Goal: Transaction & Acquisition: Purchase product/service

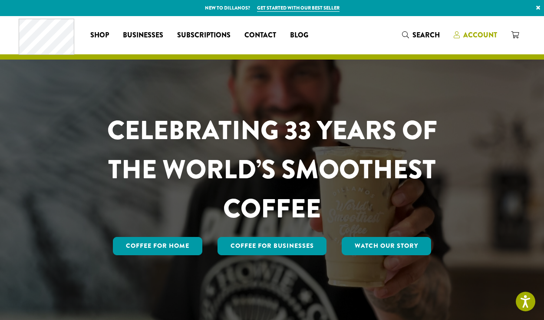
click at [460, 33] on span "Account" at bounding box center [475, 35] width 43 height 11
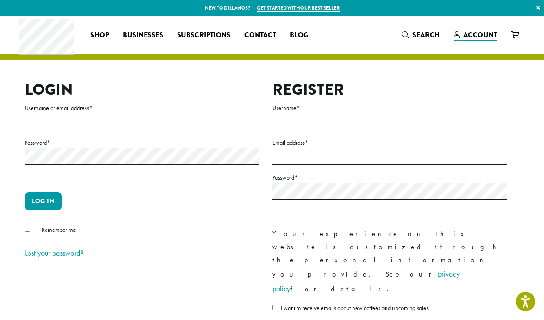
click at [52, 119] on input "Username or email address *" at bounding box center [142, 121] width 234 height 17
type input "**********"
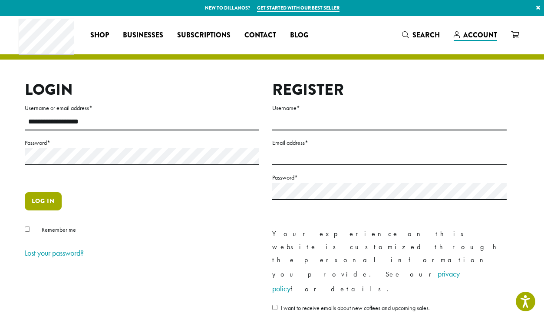
click at [49, 199] on button "Log in" at bounding box center [43, 201] width 37 height 18
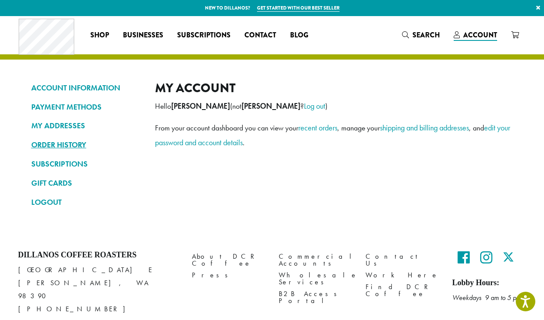
click at [53, 139] on link "ORDER HISTORY" at bounding box center [86, 144] width 111 height 15
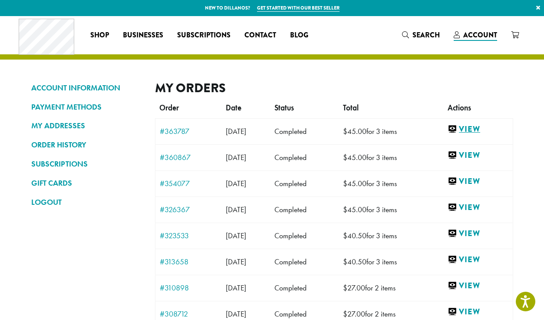
click at [481, 131] on link "View" at bounding box center [478, 129] width 60 height 11
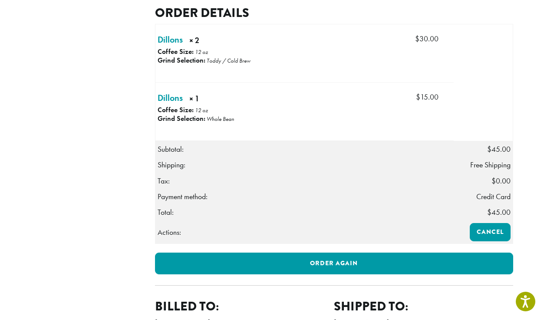
scroll to position [257, 0]
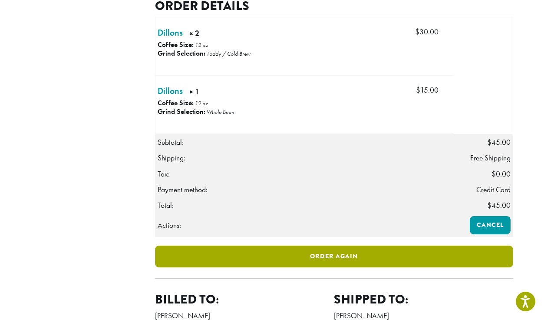
click at [328, 267] on link "Order again" at bounding box center [334, 256] width 358 height 22
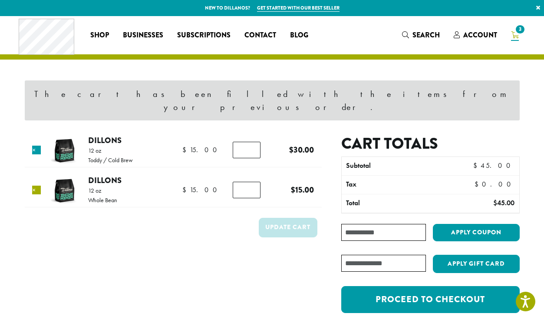
click at [33, 185] on link "×" at bounding box center [36, 189] width 9 height 9
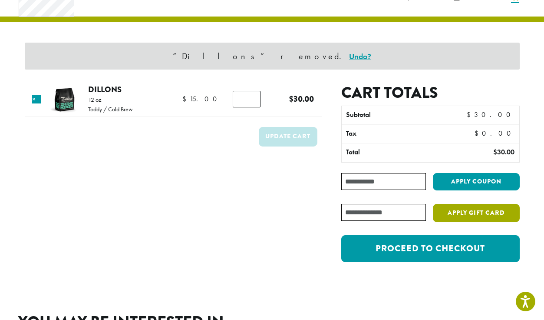
scroll to position [48, 0]
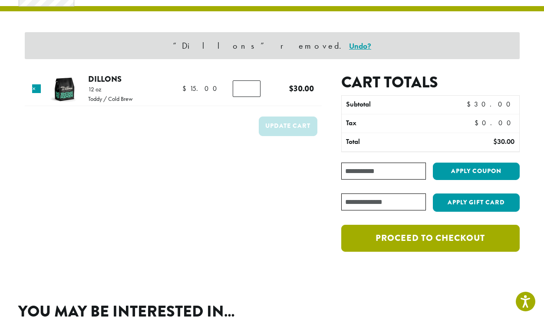
click at [445, 244] on link "Proceed to checkout" at bounding box center [430, 237] width 178 height 27
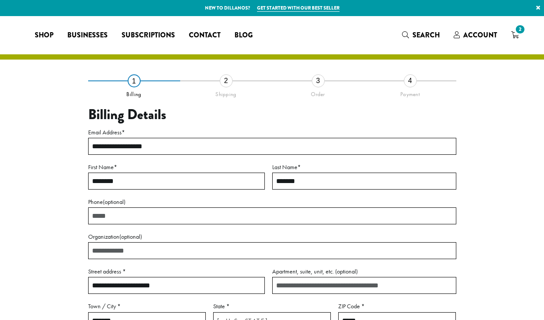
select select "**"
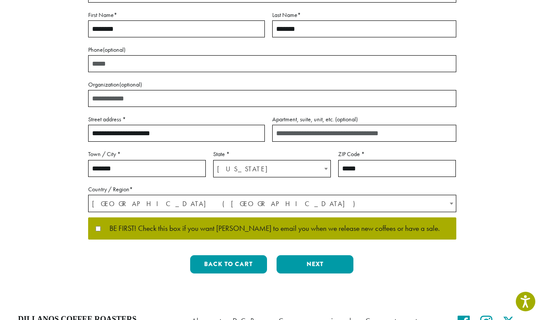
scroll to position [155, 0]
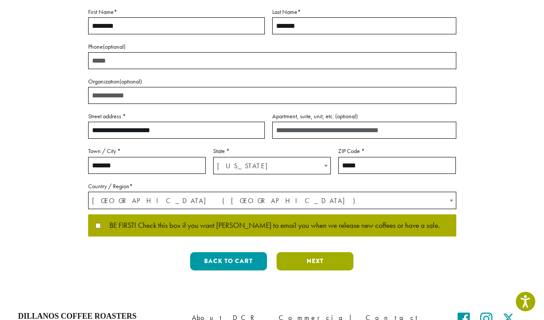
click at [324, 263] on button "Next" at bounding box center [315, 261] width 77 height 18
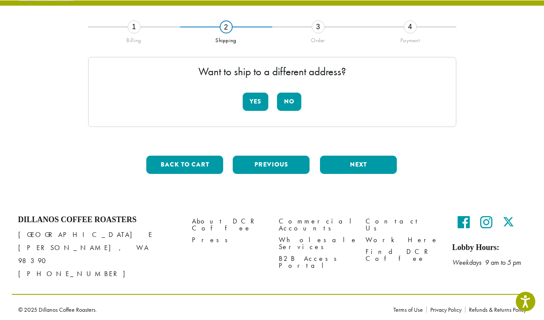
scroll to position [46, 0]
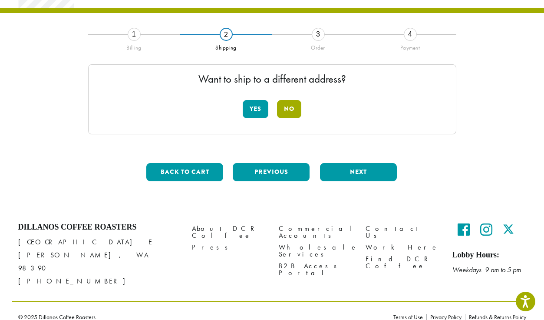
click at [293, 115] on button "No" at bounding box center [289, 109] width 24 height 18
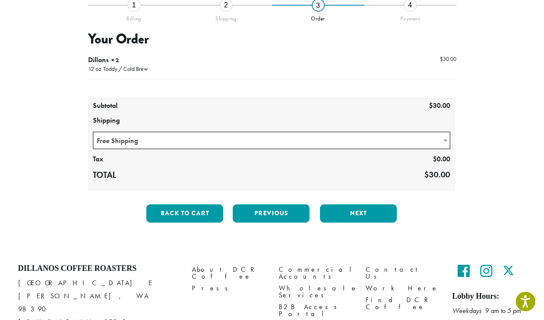
scroll to position [90, 0]
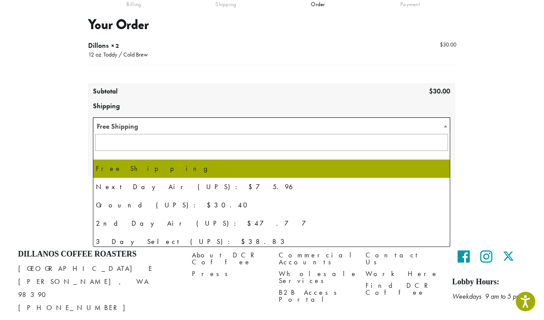
click at [349, 131] on span "Free Shipping" at bounding box center [271, 126] width 357 height 17
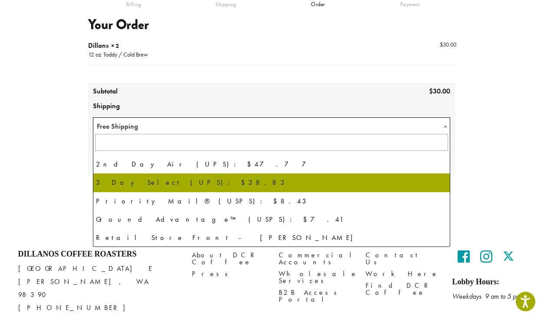
scroll to position [0, 0]
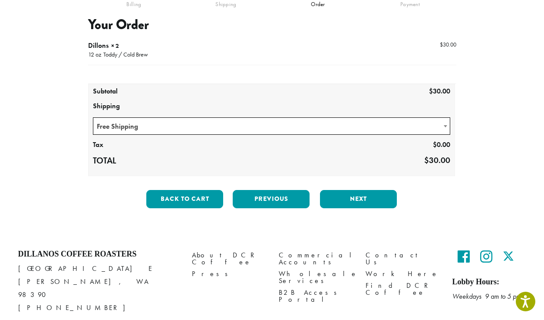
click at [498, 136] on div "**********" at bounding box center [272, 102] width 495 height 224
click at [384, 190] on button "Next" at bounding box center [358, 199] width 77 height 18
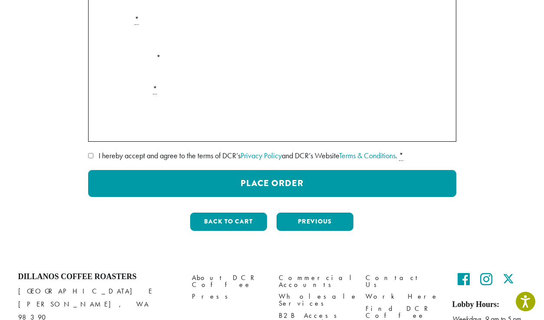
scroll to position [195, 0]
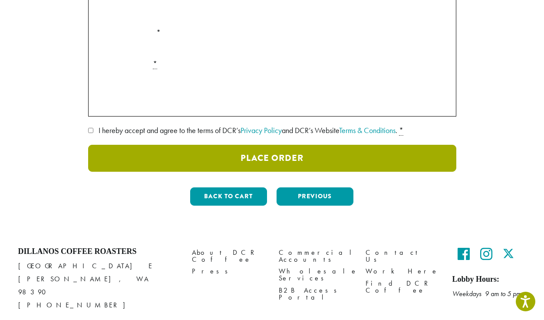
click at [291, 155] on button "Place Order" at bounding box center [272, 158] width 368 height 27
